Goal: Find specific page/section: Find specific page/section

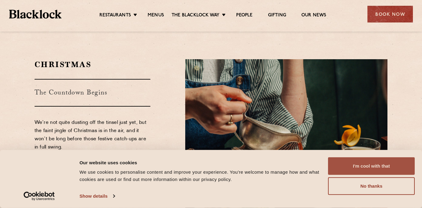
click at [360, 167] on button "I'm cool with that" at bounding box center [371, 166] width 87 height 18
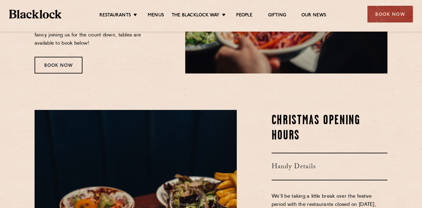
scroll to position [259, 0]
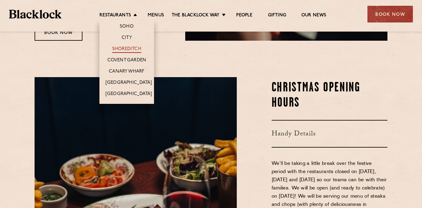
click at [127, 50] on link "Shoreditch" at bounding box center [126, 49] width 29 height 7
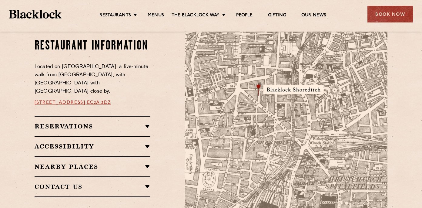
scroll to position [340, 0]
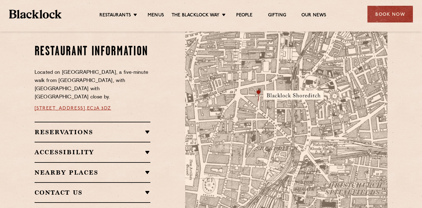
drag, startPoint x: 135, startPoint y: 106, endPoint x: 19, endPoint y: 105, distance: 116.2
click at [19, 105] on section "Restaurant Information Located on Rivington Street, a five-minute walk from Old…" at bounding box center [211, 123] width 422 height 249
copy p "28-30 Rivington Street, EC2A 3DZ"
